Goal: Navigation & Orientation: Find specific page/section

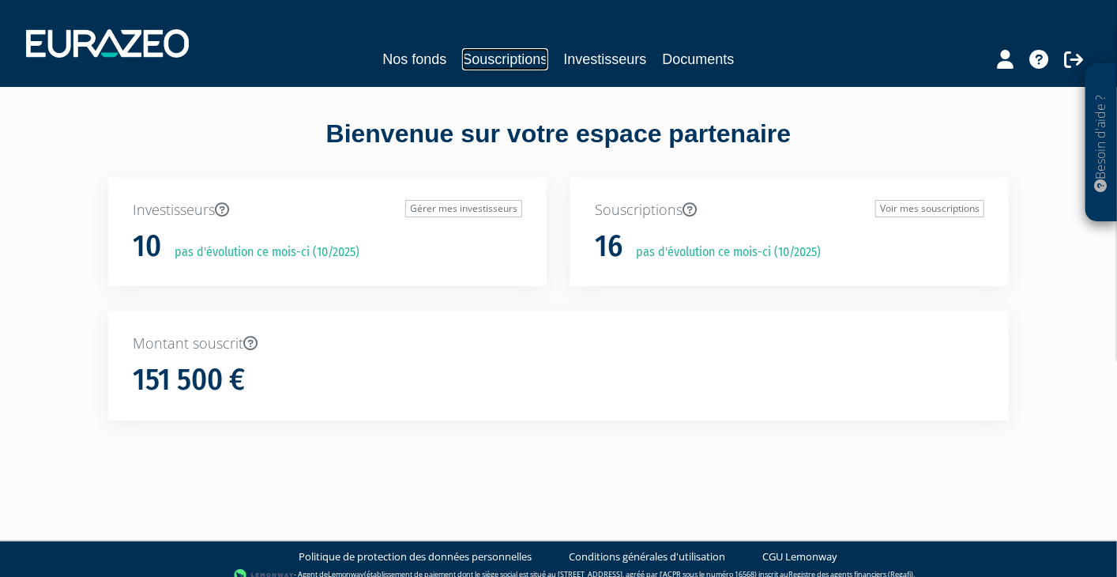
click at [510, 64] on link "Souscriptions" at bounding box center [504, 59] width 85 height 22
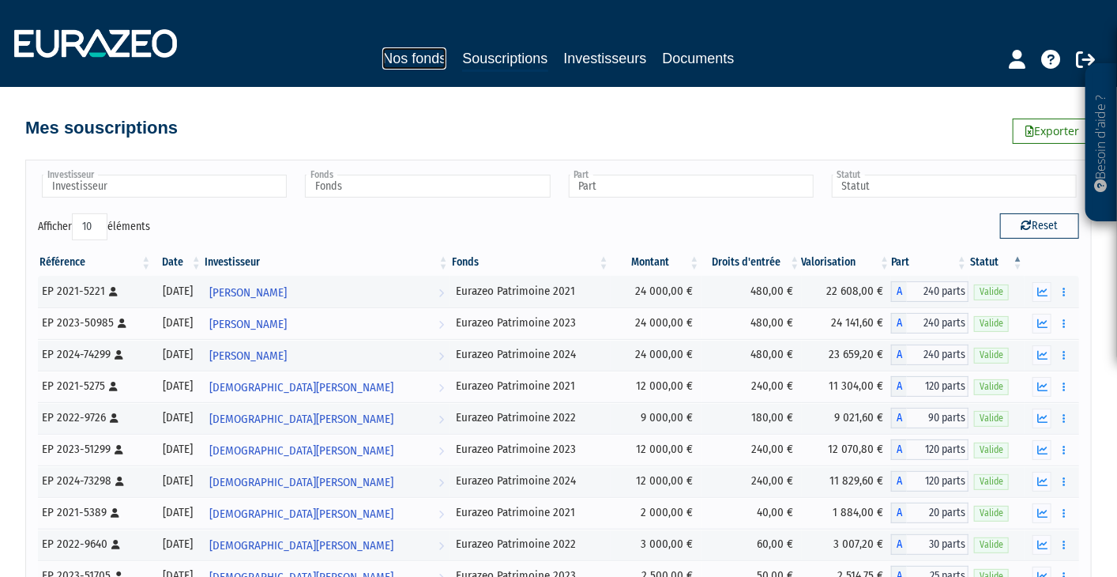
click at [434, 58] on link "Nos fonds" at bounding box center [414, 58] width 64 height 22
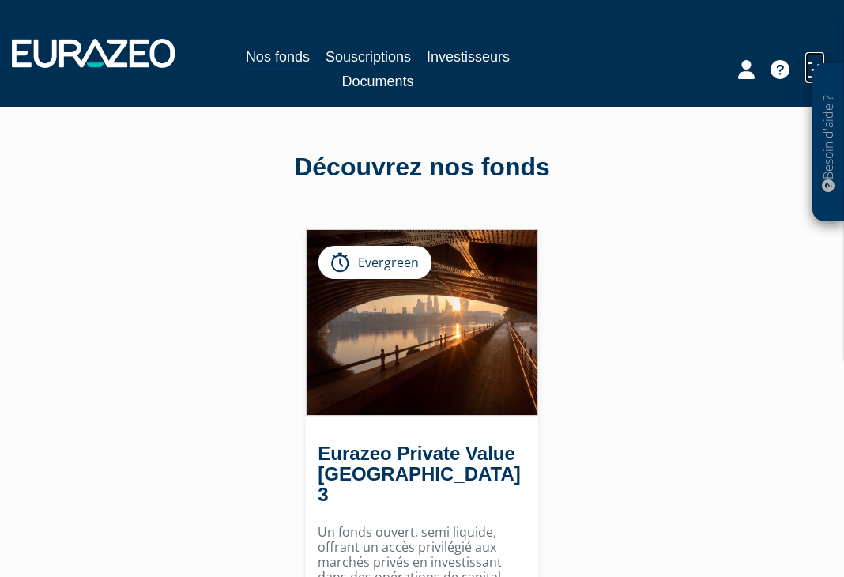
click at [811, 71] on icon at bounding box center [814, 69] width 19 height 19
